Goal: Task Accomplishment & Management: Complete application form

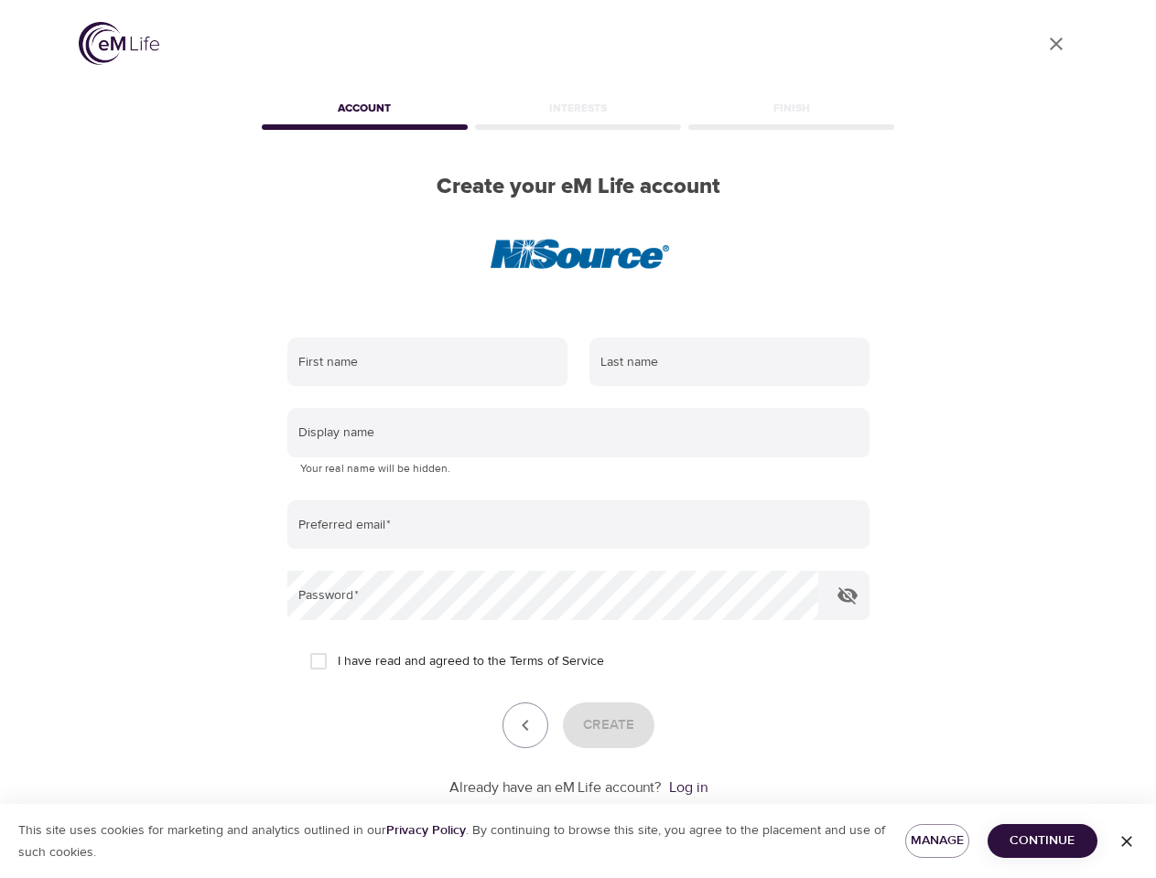
click at [427, 362] on input "text" at bounding box center [427, 362] width 280 height 49
click at [729, 362] on input "text" at bounding box center [729, 362] width 280 height 49
click at [578, 433] on input "text" at bounding box center [578, 432] width 582 height 49
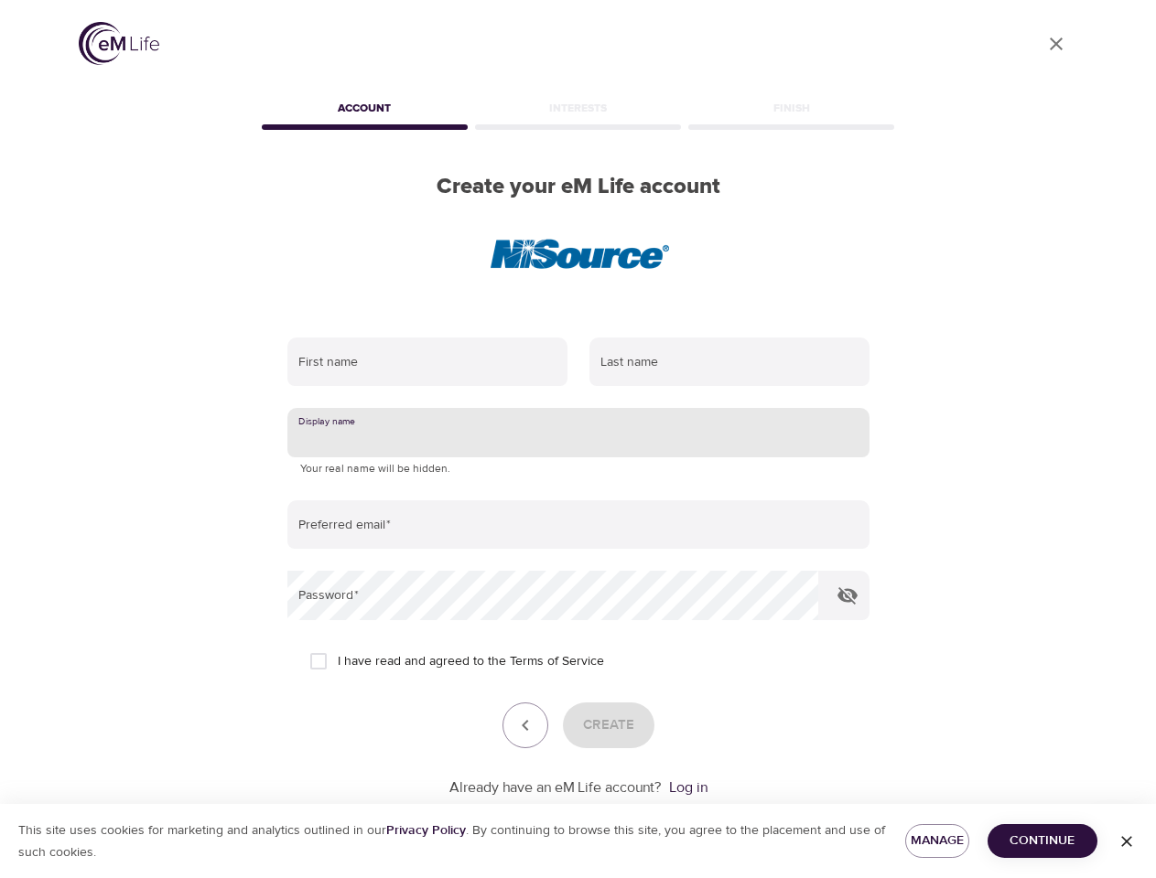
click at [578, 525] on input "email" at bounding box center [578, 525] width 582 height 49
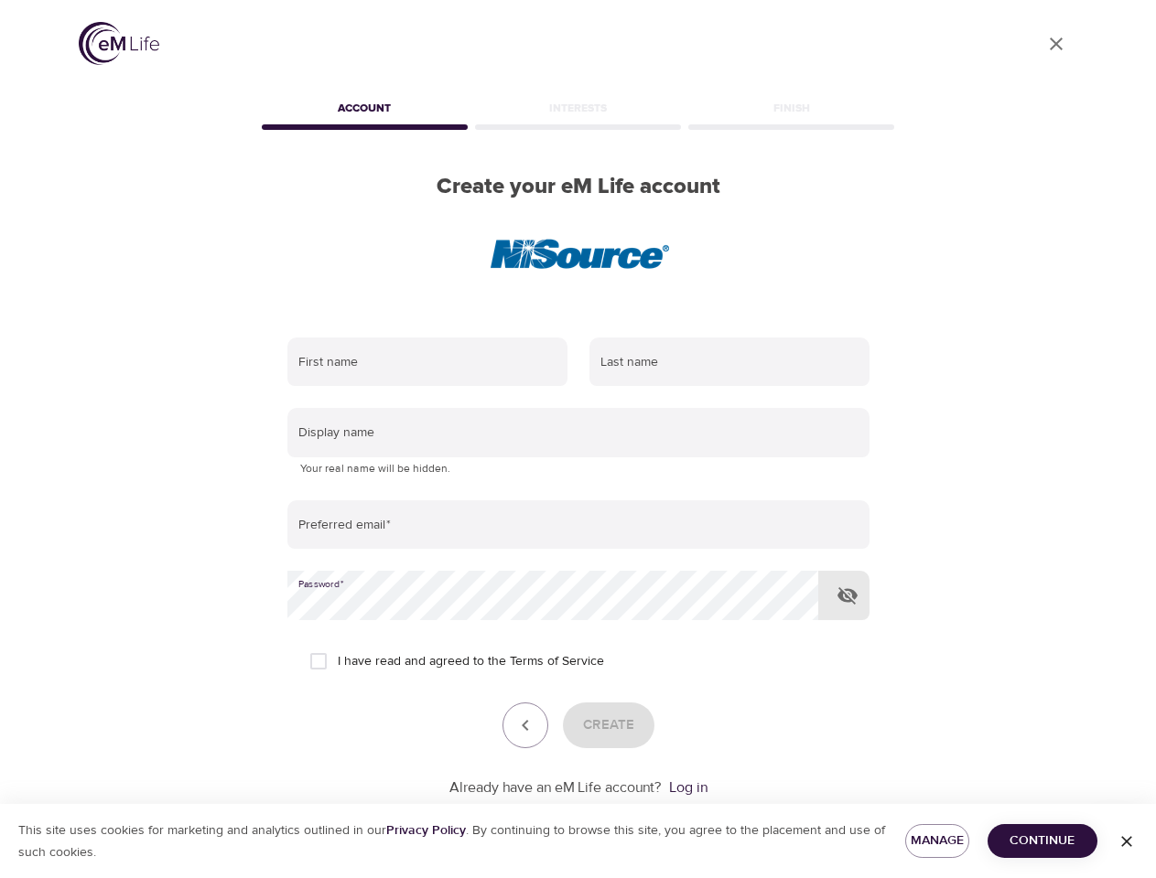
click at [847, 596] on icon "button" at bounding box center [847, 596] width 22 height 22
click at [525, 726] on icon "button" at bounding box center [525, 726] width 22 height 22
click at [608, 726] on div "Create" at bounding box center [578, 726] width 582 height 46
click at [937, 841] on span "Manage" at bounding box center [937, 841] width 35 height 23
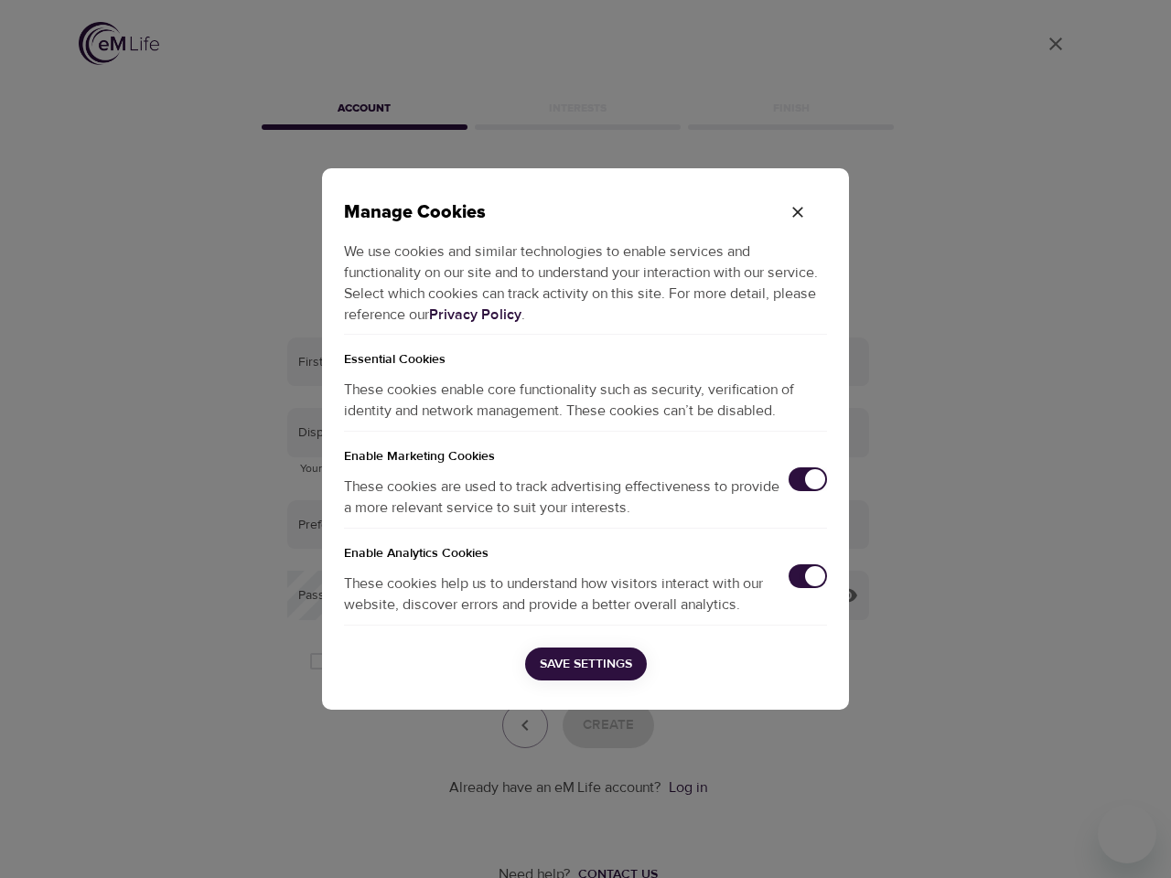
click at [1042, 841] on div "Manage Cookies We use cookies and similar technologies to enable services and f…" at bounding box center [585, 439] width 1171 height 878
